Goal: Task Accomplishment & Management: Complete application form

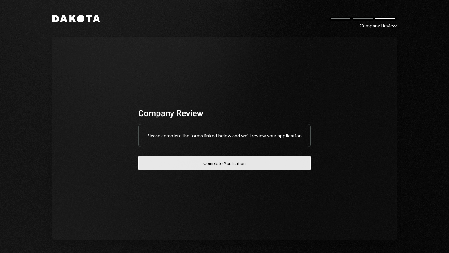
click at [220, 167] on button "Complete Application" at bounding box center [224, 163] width 172 height 15
